Goal: Task Accomplishment & Management: Manage account settings

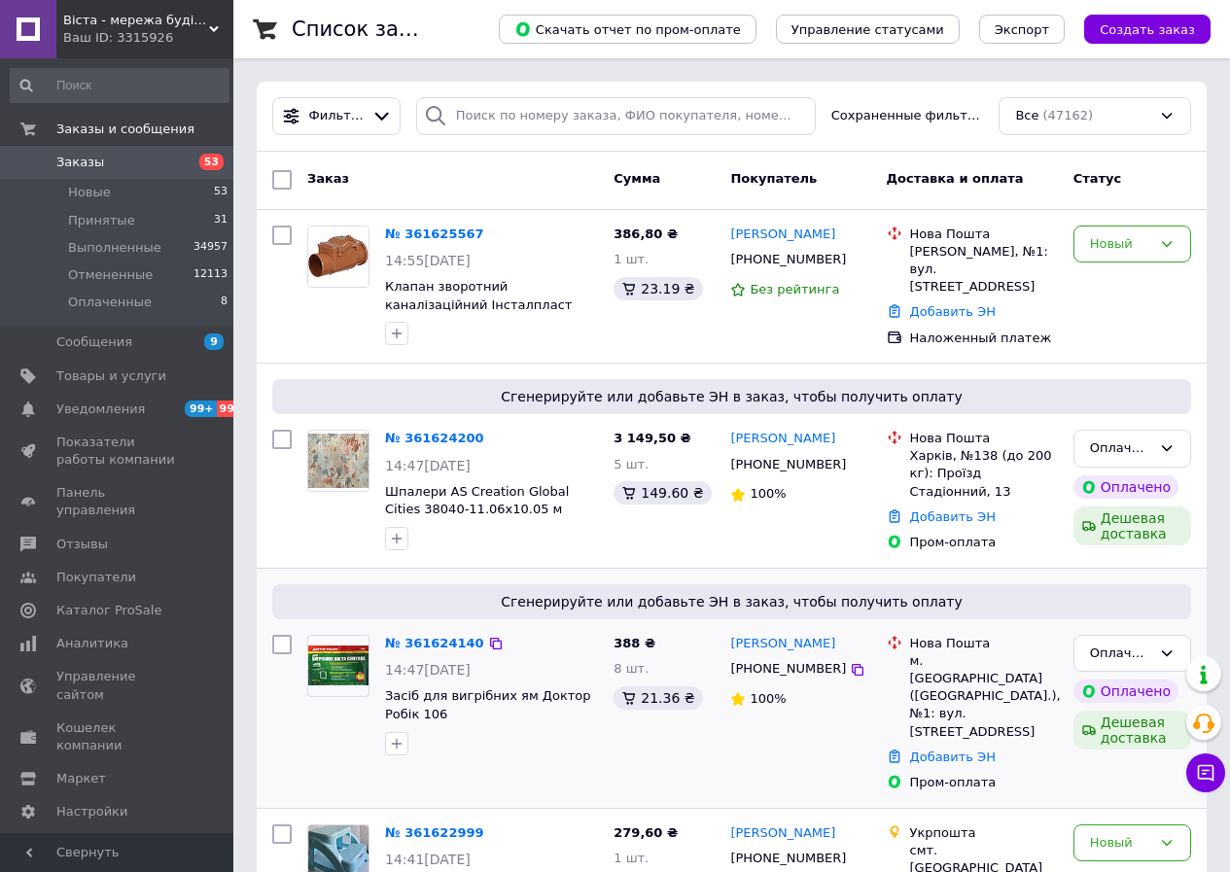
scroll to position [97, 0]
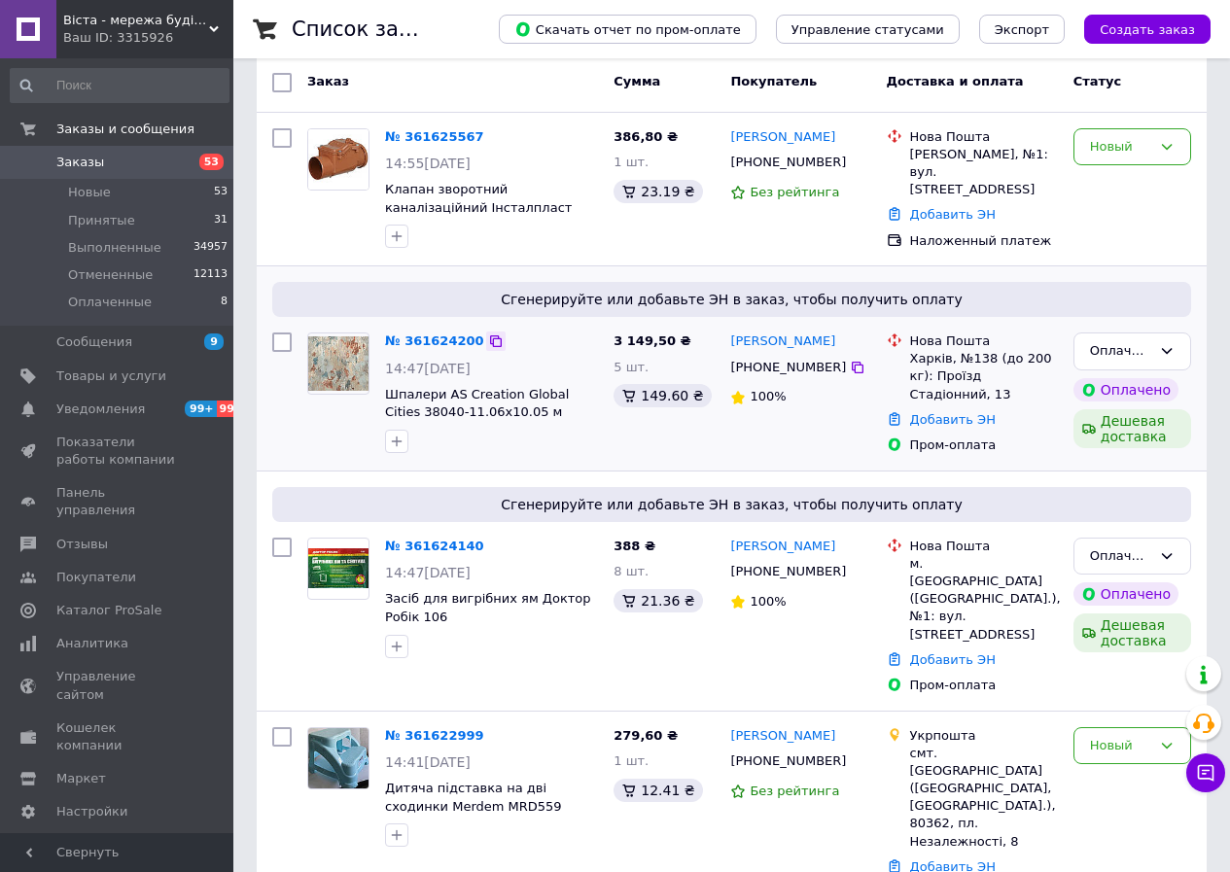
click at [486, 332] on div at bounding box center [495, 341] width 19 height 19
click at [850, 360] on icon at bounding box center [858, 368] width 16 height 16
drag, startPoint x: 1045, startPoint y: 368, endPoint x: 899, endPoint y: 335, distance: 149.3
click at [899, 335] on div "Нова Пошта Харків, №138 (до 200 кг): Проїзд Стадіонний, 13" at bounding box center [972, 368] width 179 height 71
copy div "Нова Пошта Харків, №138 (до 200 кг): Проїзд Стадіонний, 13"
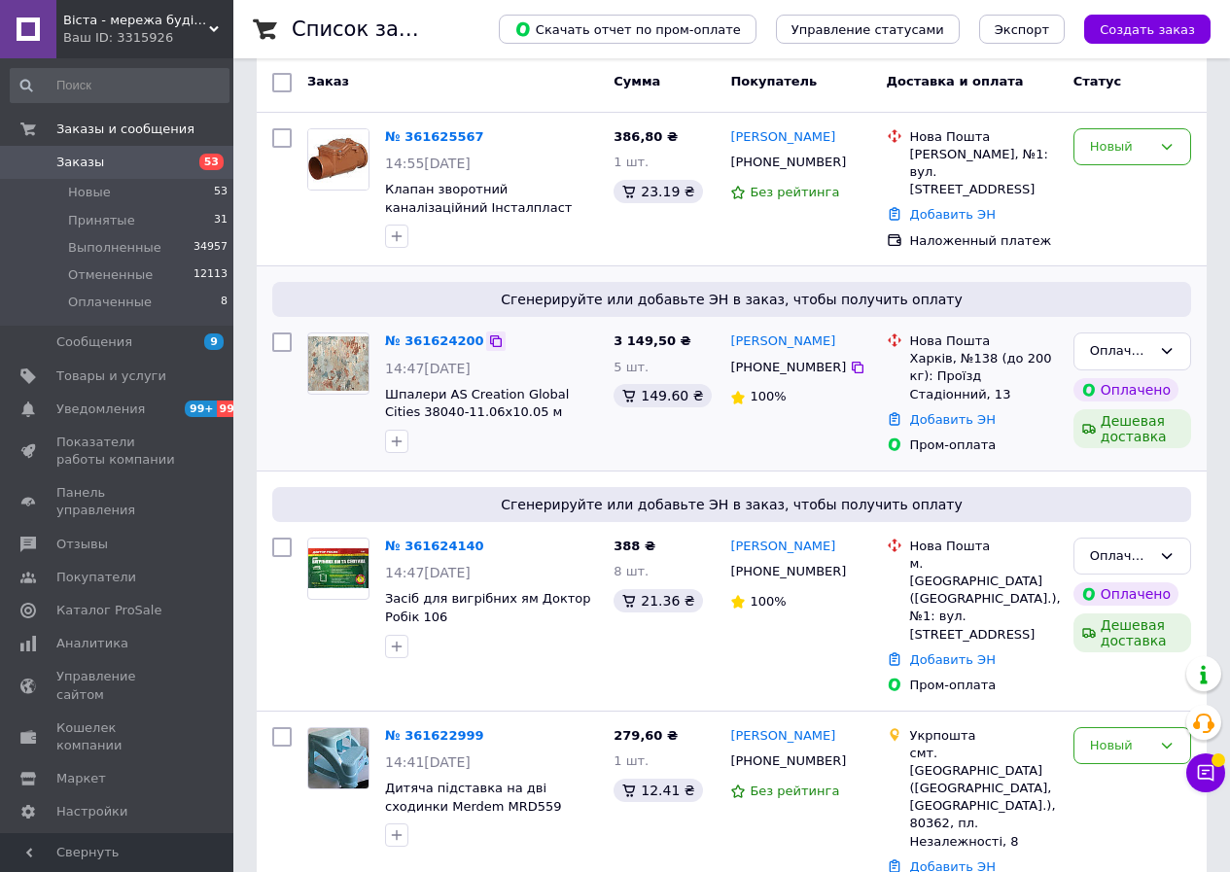
click at [488, 337] on icon at bounding box center [496, 341] width 16 height 16
click at [1089, 348] on div "Оплаченный" at bounding box center [1132, 352] width 118 height 38
click at [1102, 383] on li "Принят" at bounding box center [1132, 392] width 116 height 36
click at [850, 367] on icon at bounding box center [858, 368] width 16 height 16
click at [579, 649] on div at bounding box center [491, 646] width 221 height 31
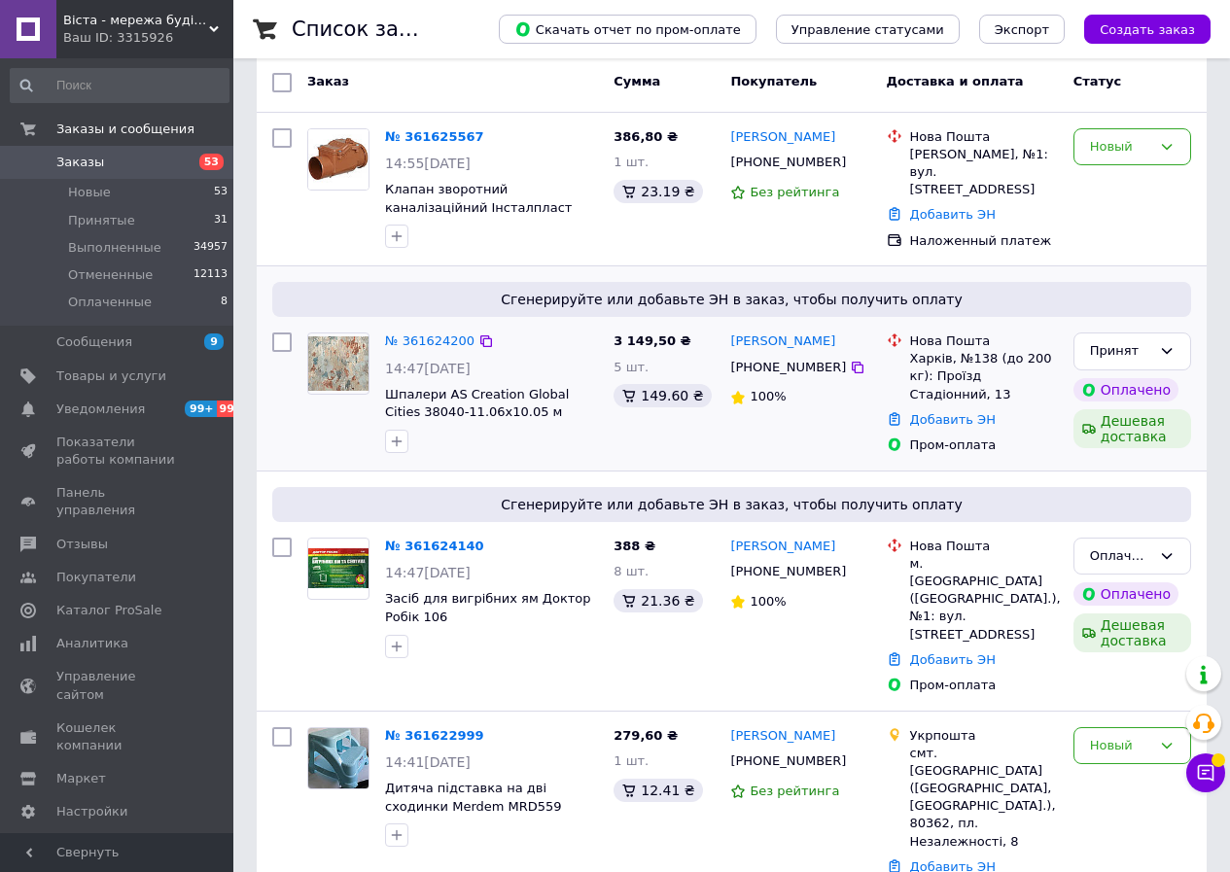
click at [579, 420] on span "Шпалери AS Creation Global Cities 38040-11.06х10.05 м" at bounding box center [491, 404] width 213 height 36
click at [850, 367] on icon at bounding box center [858, 368] width 16 height 16
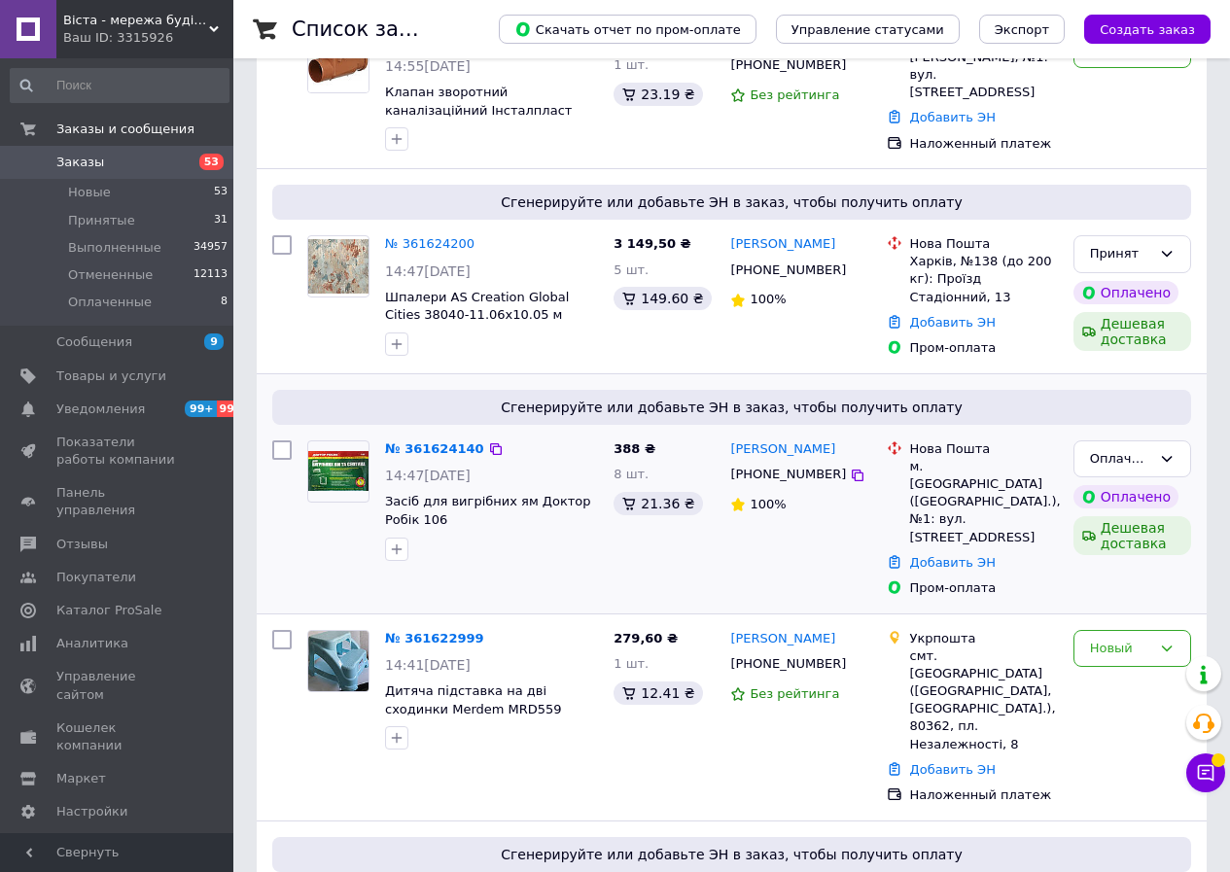
scroll to position [292, 0]
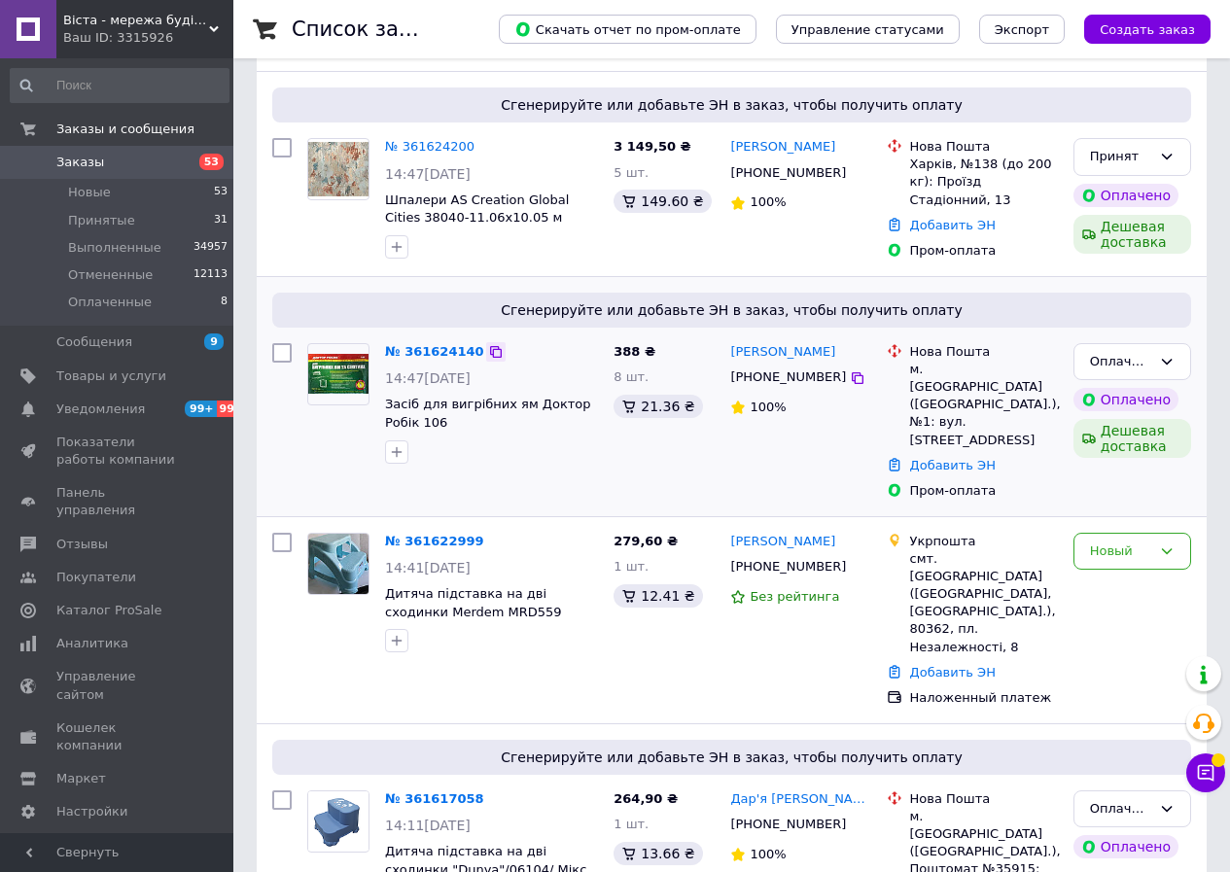
click at [490, 346] on icon at bounding box center [496, 352] width 12 height 12
click at [490, 351] on icon at bounding box center [496, 352] width 12 height 12
click at [850, 377] on icon at bounding box center [858, 378] width 16 height 16
drag, startPoint x: 927, startPoint y: 407, endPoint x: 894, endPoint y: 358, distance: 59.6
click at [894, 357] on div "Нова Пошта м. [GEOGRAPHIC_DATA] ([GEOGRAPHIC_DATA].), №1: вул. [STREET_ADDRESS]" at bounding box center [972, 396] width 179 height 106
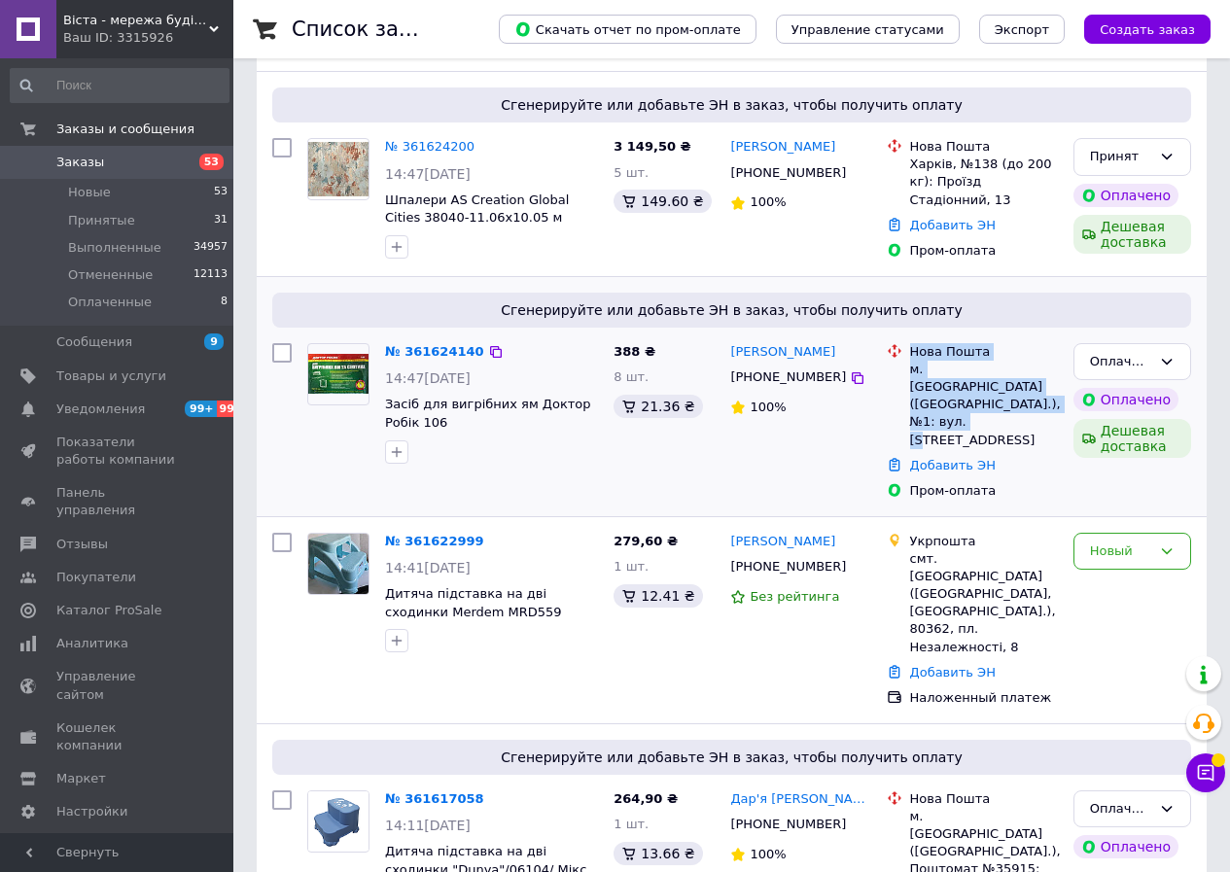
copy div "Нова Пошта м. [GEOGRAPHIC_DATA] ([GEOGRAPHIC_DATA].), №1: вул. [STREET_ADDRESS]"
click at [490, 353] on icon at bounding box center [496, 352] width 12 height 12
click at [1101, 358] on div "Оплаченный" at bounding box center [1120, 362] width 61 height 20
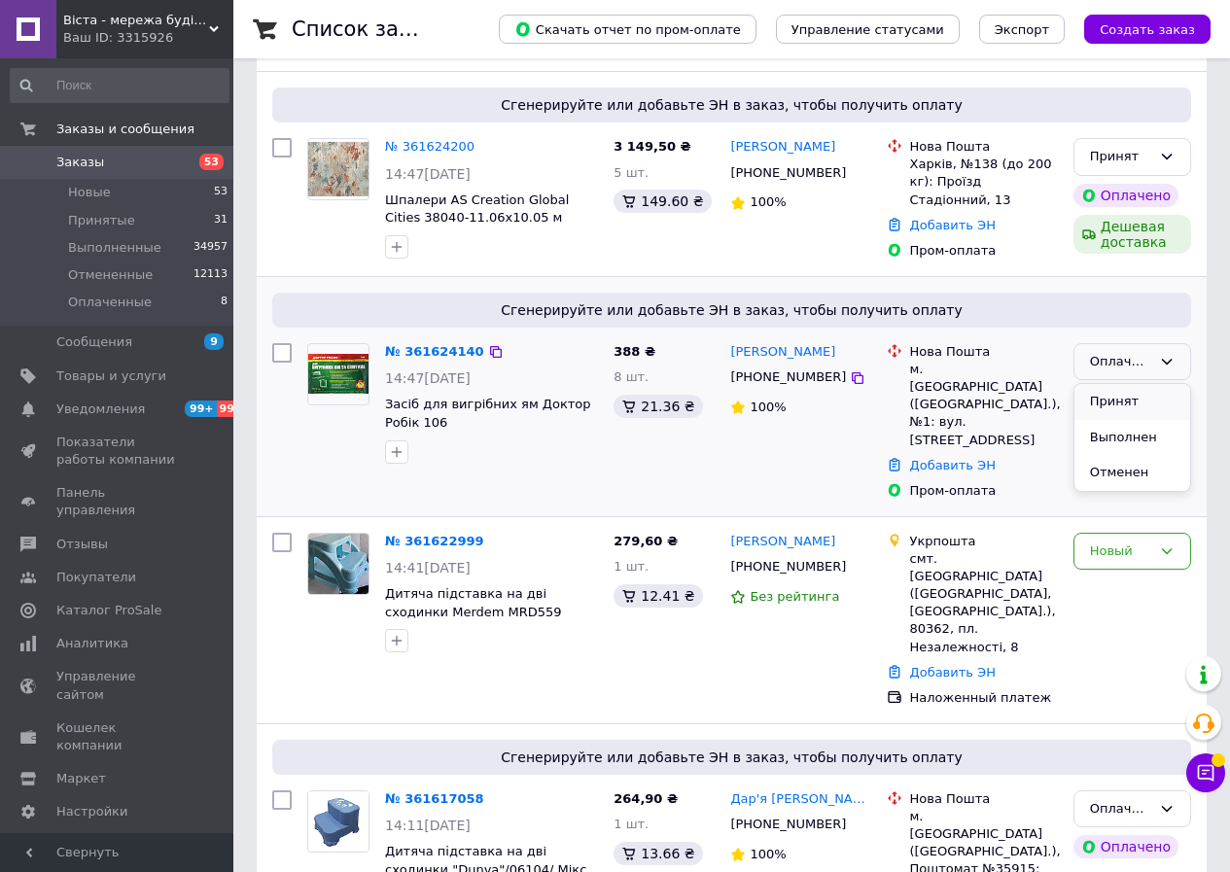
click at [1094, 404] on li "Принят" at bounding box center [1132, 402] width 116 height 36
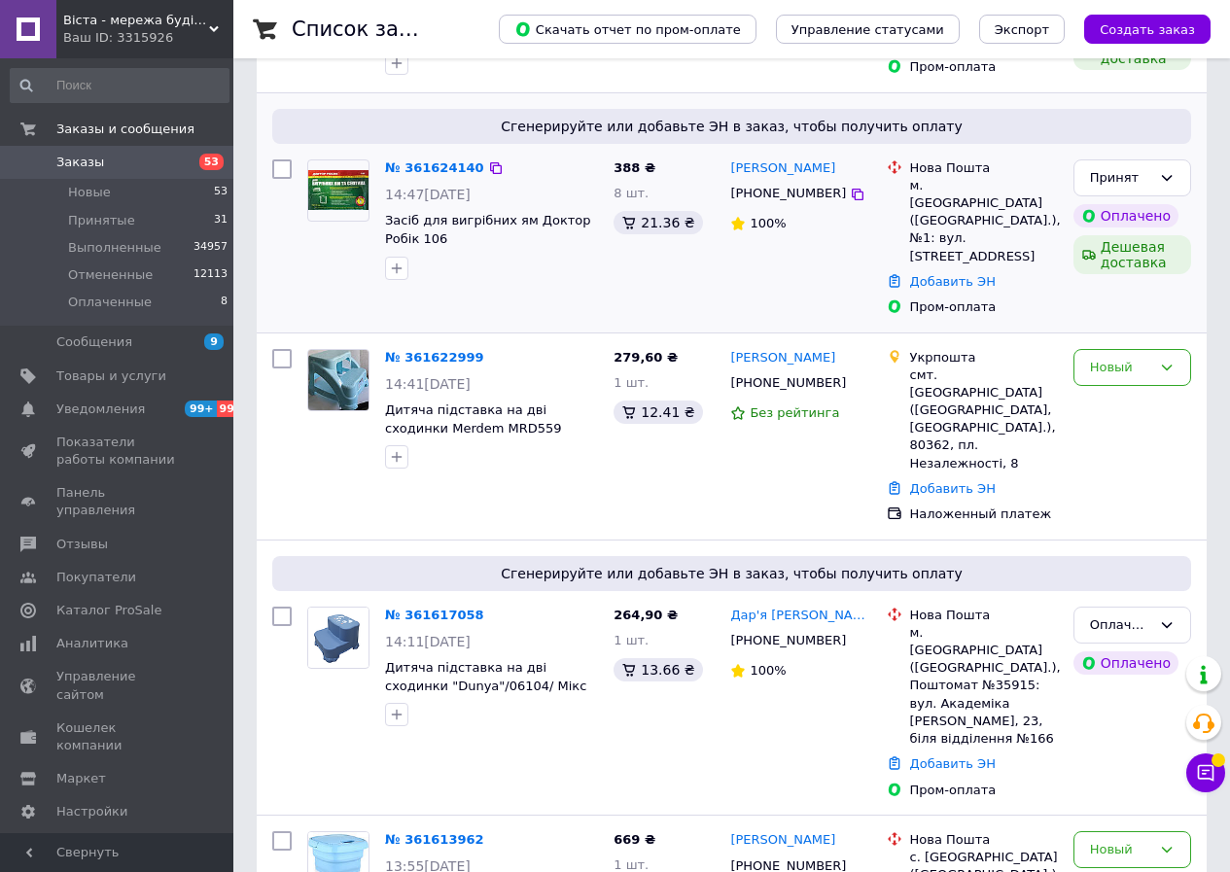
scroll to position [486, 0]
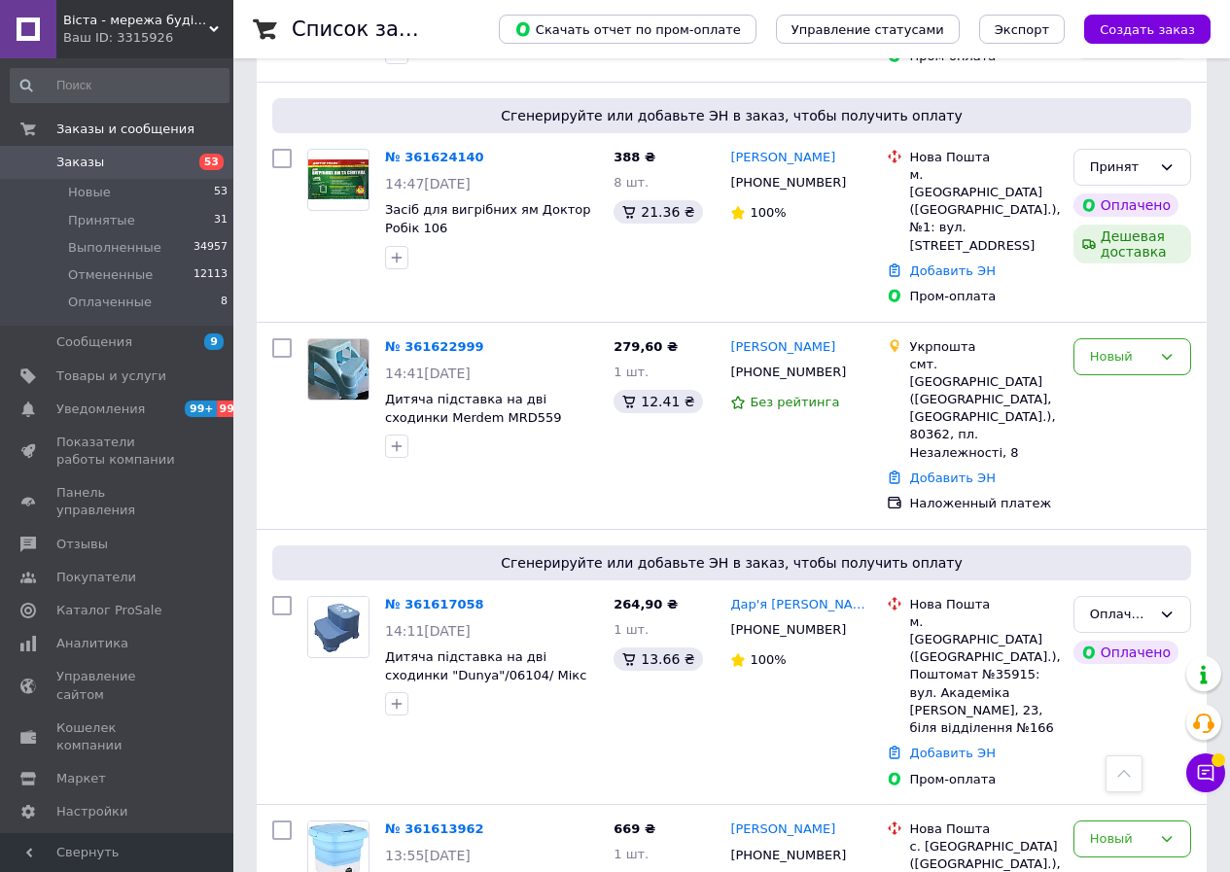
click at [1215, 777] on button "Чат с покупателем" at bounding box center [1205, 773] width 39 height 39
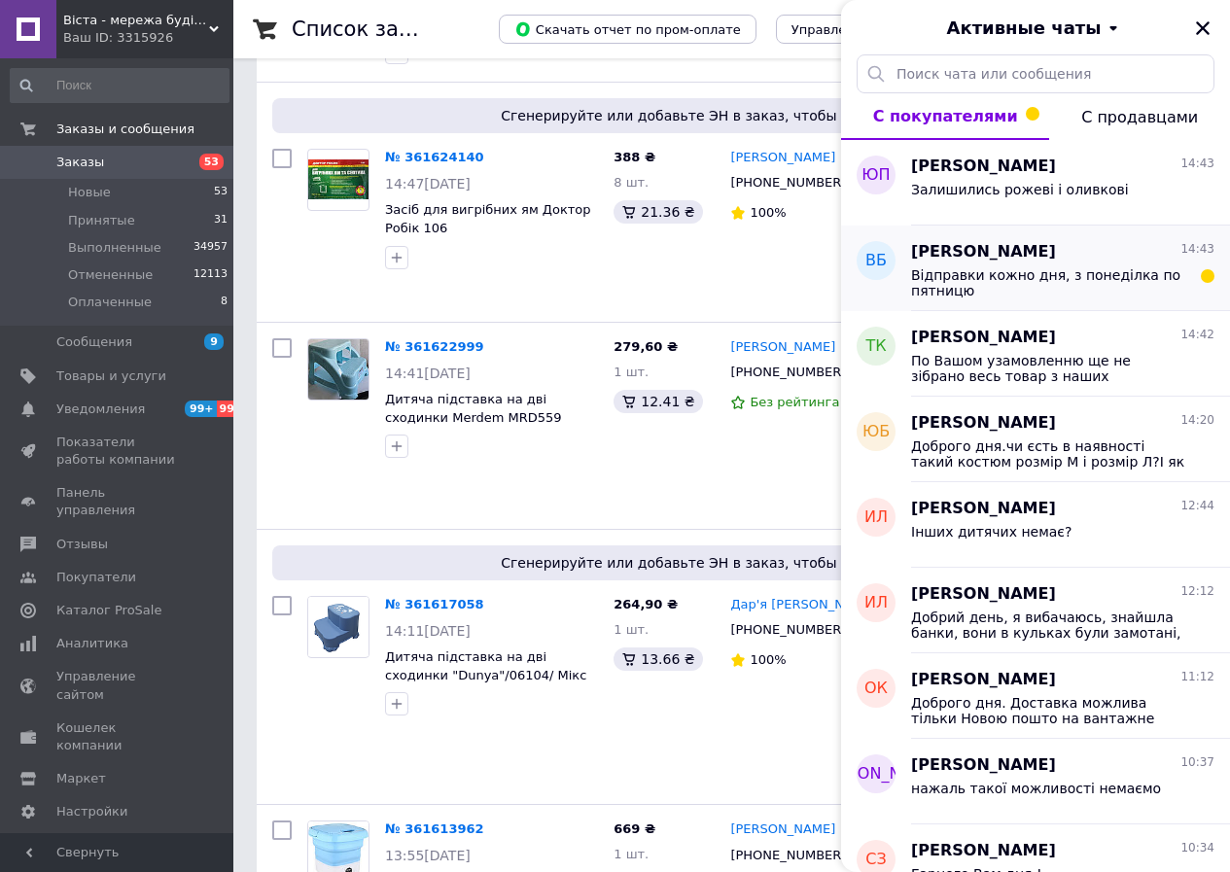
click at [1116, 286] on span "Відправки кожно дня, з понеділка по пятницю" at bounding box center [1049, 282] width 276 height 31
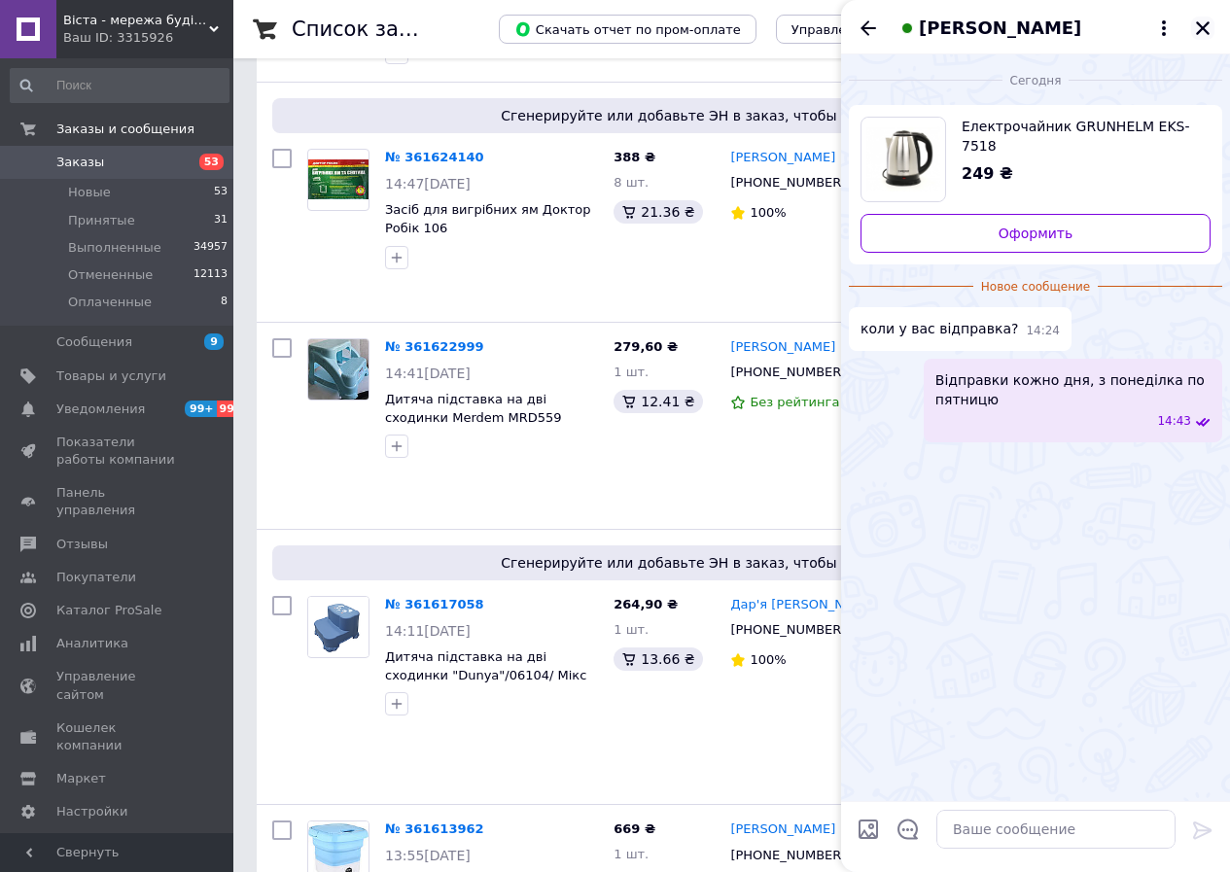
click at [1208, 33] on icon "Закрыть" at bounding box center [1203, 28] width 14 height 14
